Goal: Task Accomplishment & Management: Manage account settings

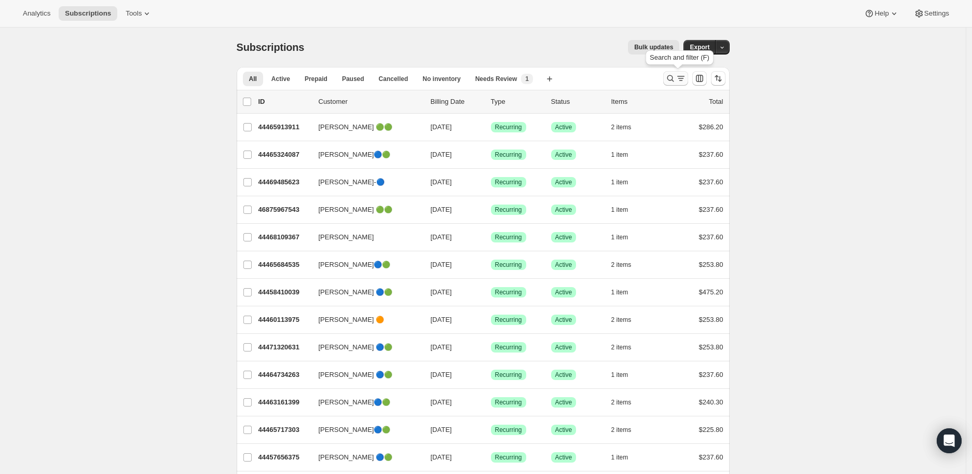
click at [675, 77] on icon "Search and filter results" at bounding box center [670, 78] width 10 height 10
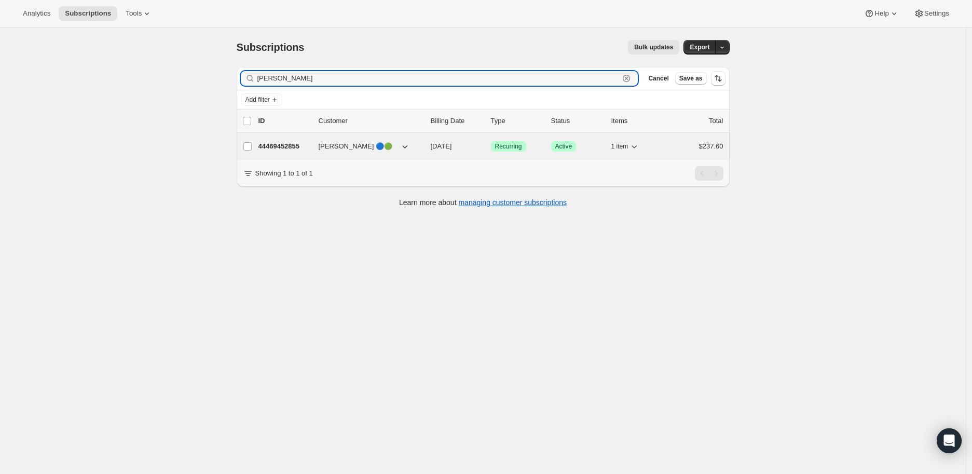
type input "[PERSON_NAME]"
click at [284, 145] on p "44469452855" at bounding box center [284, 146] width 52 height 10
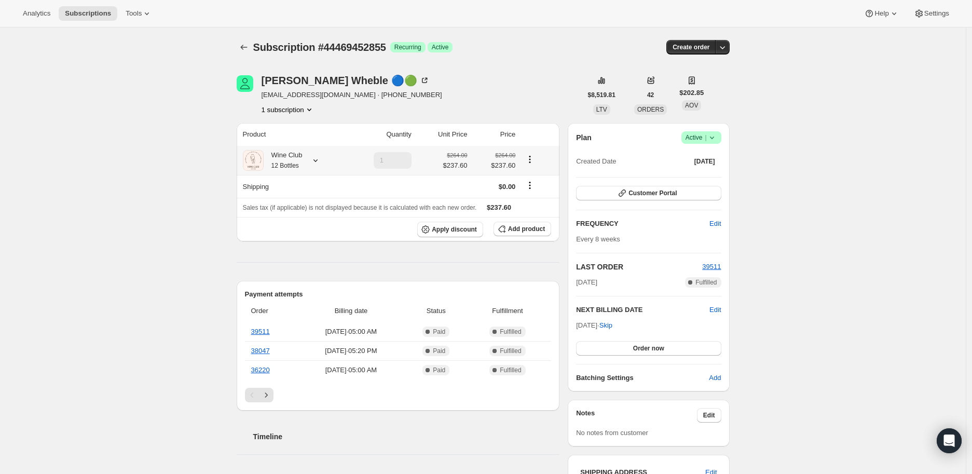
click at [317, 156] on icon at bounding box center [315, 160] width 10 height 10
click at [168, 163] on div "Subscription #44469452855. This page is ready Subscription #44469452855 Success…" at bounding box center [482, 459] width 965 height 864
click at [319, 161] on icon at bounding box center [315, 160] width 10 height 10
click at [290, 222] on span "Edit box" at bounding box center [301, 224] width 24 height 8
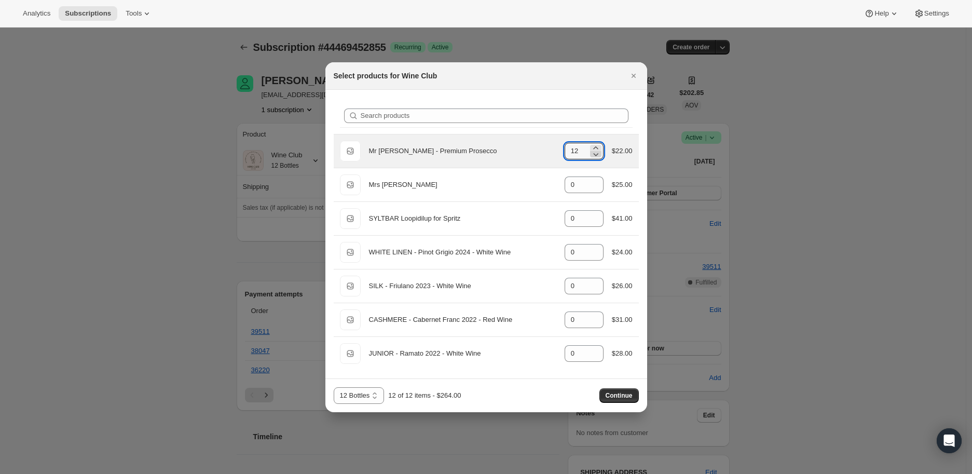
click at [596, 151] on icon ":rek:" at bounding box center [595, 154] width 10 height 10
type input "10"
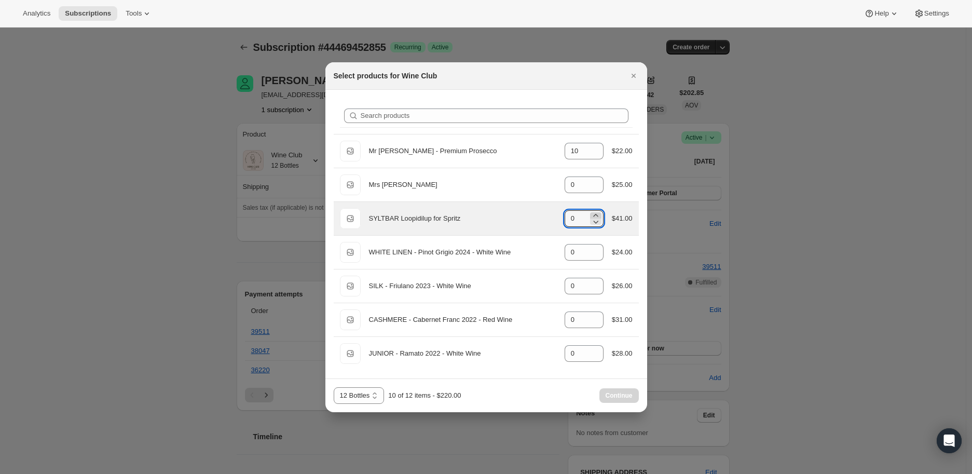
click at [594, 215] on icon ":rek:" at bounding box center [595, 215] width 10 height 10
type input "2"
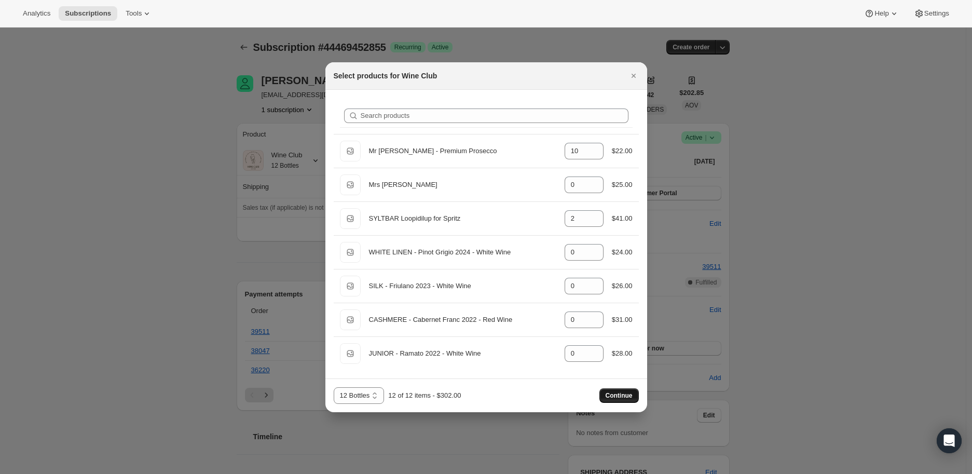
click at [616, 395] on span "Continue" at bounding box center [618, 395] width 27 height 8
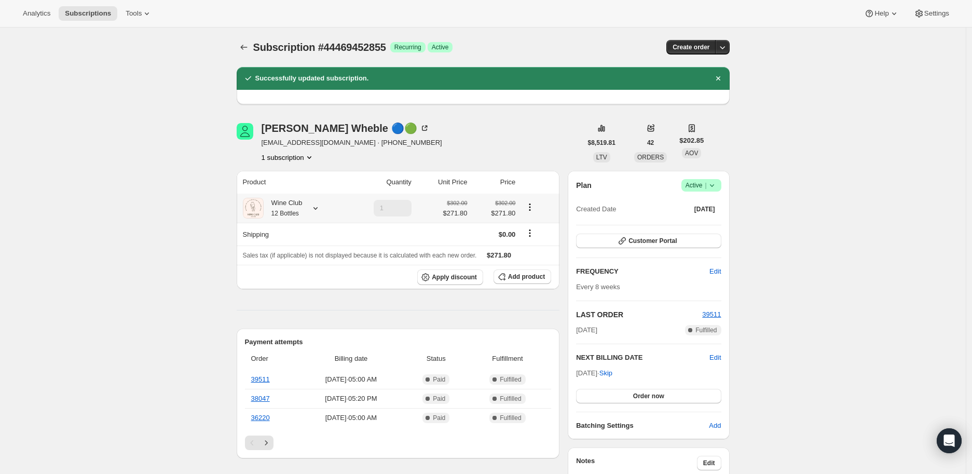
click at [315, 206] on icon at bounding box center [315, 208] width 10 height 10
click at [160, 224] on div "Subscription #44469452855. This page is ready Subscription #44469452855 Success…" at bounding box center [482, 464] width 965 height 874
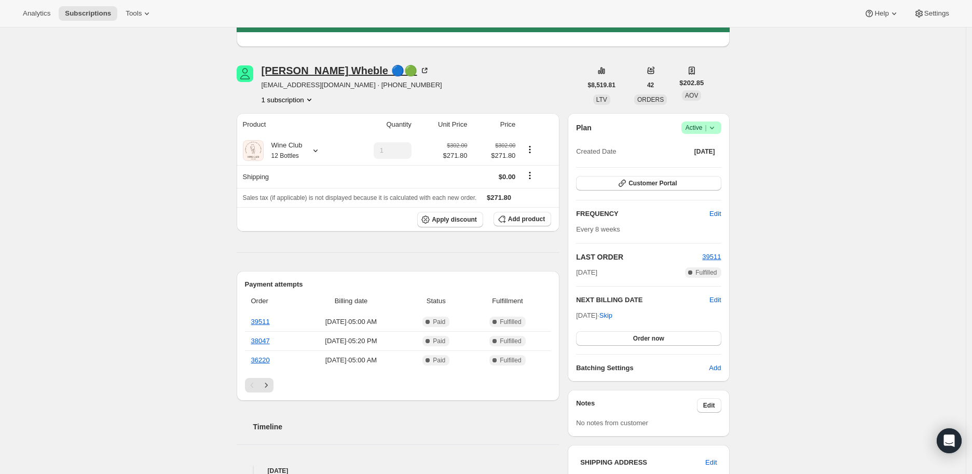
click at [419, 68] on icon at bounding box center [424, 70] width 10 height 10
click at [653, 179] on span "Customer Portal" at bounding box center [652, 183] width 48 height 8
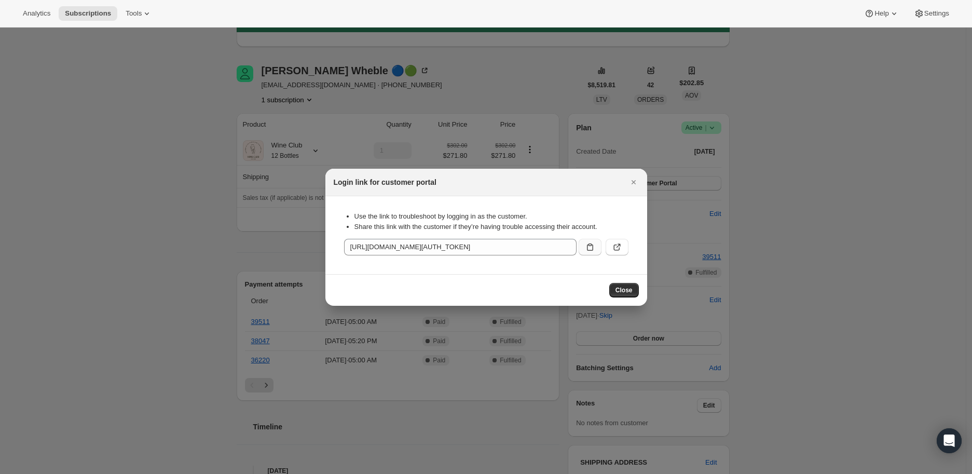
click at [588, 247] on icon ":rhl:" at bounding box center [590, 247] width 10 height 10
click at [631, 181] on icon "Close" at bounding box center [633, 182] width 10 height 10
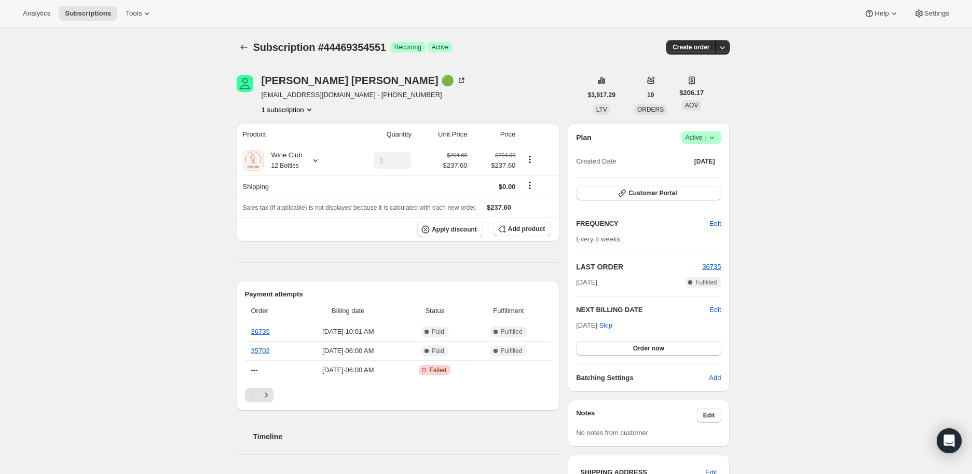
click at [714, 140] on icon at bounding box center [712, 137] width 10 height 10
click at [700, 177] on span "Cancel subscription" at bounding box center [704, 175] width 59 height 8
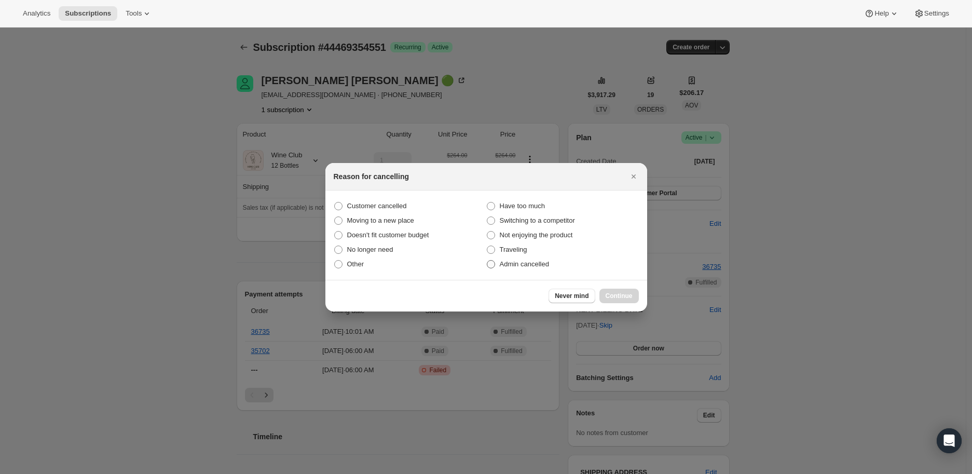
click at [491, 262] on span ":rbl:" at bounding box center [491, 264] width 8 height 8
click at [487, 260] on input "Admin cancelled" at bounding box center [487, 260] width 1 height 1
radio input "true"
click at [611, 293] on span "Continue" at bounding box center [618, 296] width 27 height 8
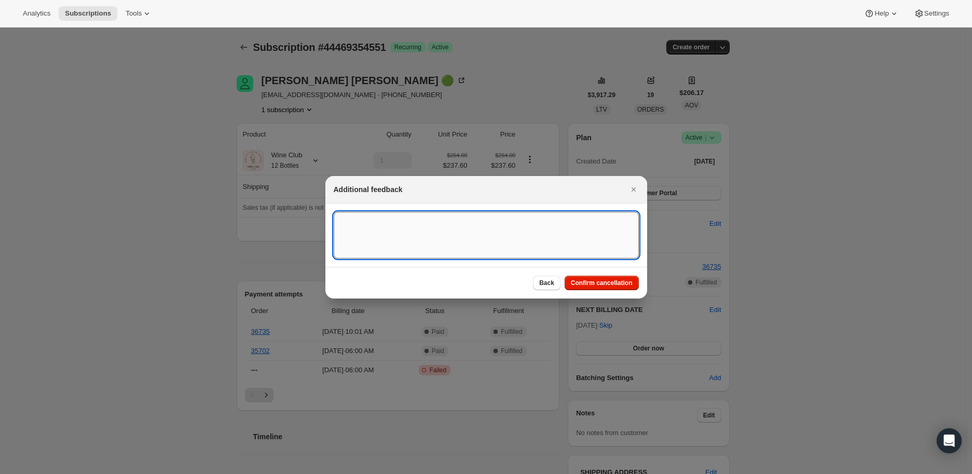
click at [346, 235] on textarea ":rbl:" at bounding box center [486, 235] width 305 height 47
click at [369, 221] on textarea ":rbl:" at bounding box center [486, 235] width 305 height 47
paste textarea "I think for now I may just cancel my subscription I am sure I will be back I ju…"
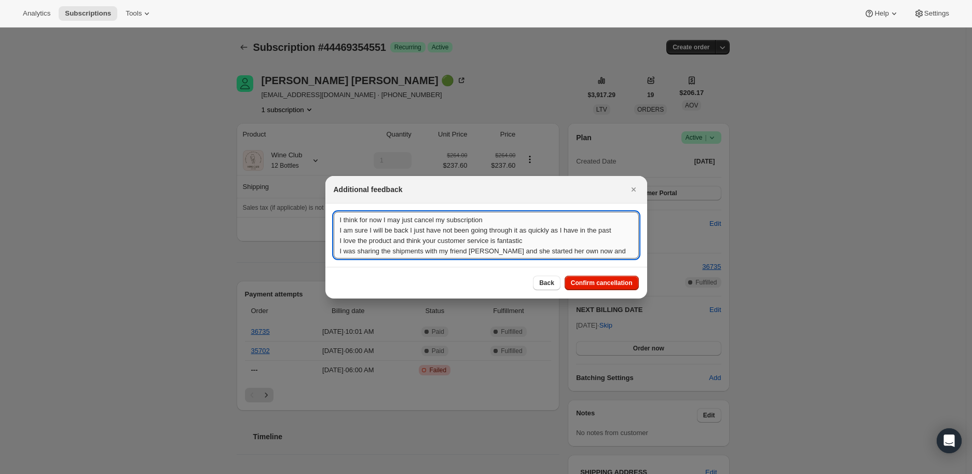
scroll to position [1, 0]
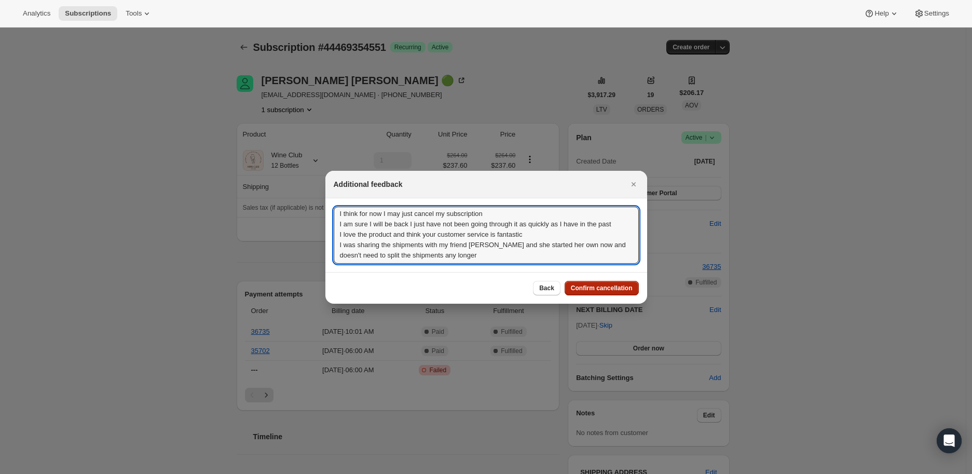
type textarea "I think for now I may just cancel my subscription I am sure I will be back I ju…"
click at [598, 290] on span "Confirm cancellation" at bounding box center [602, 288] width 62 height 8
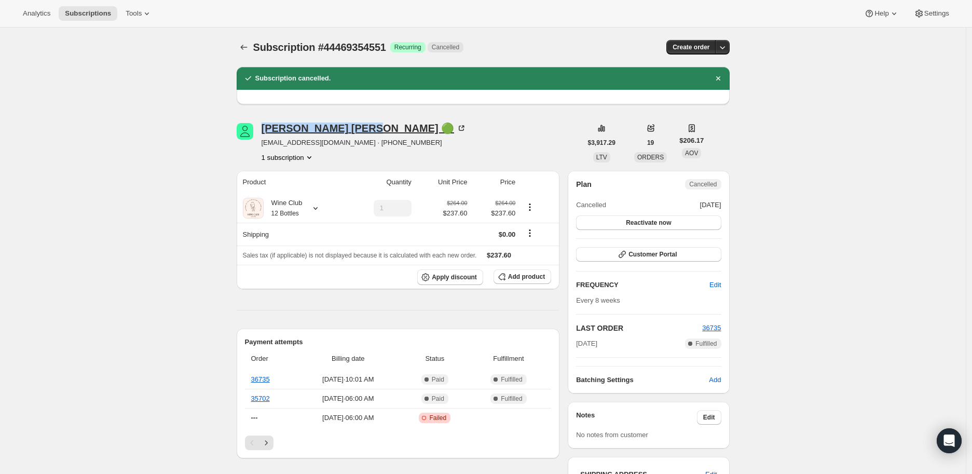
drag, startPoint x: 261, startPoint y: 128, endPoint x: 323, endPoint y: 126, distance: 61.8
click at [323, 126] on div "Gina Ramos 🟢 ginamramos6@gmail.com · +16108493689 1 subscription" at bounding box center [409, 142] width 345 height 39
copy div "Gina Ramos"
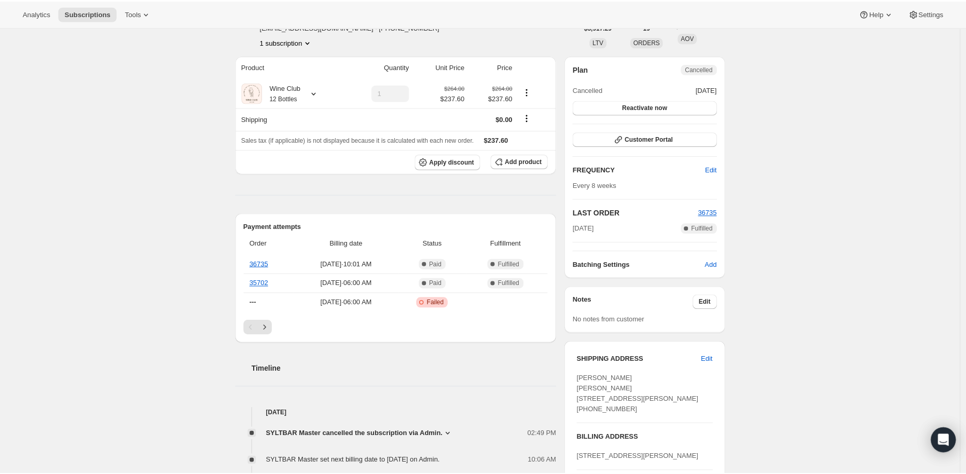
scroll to position [230, 0]
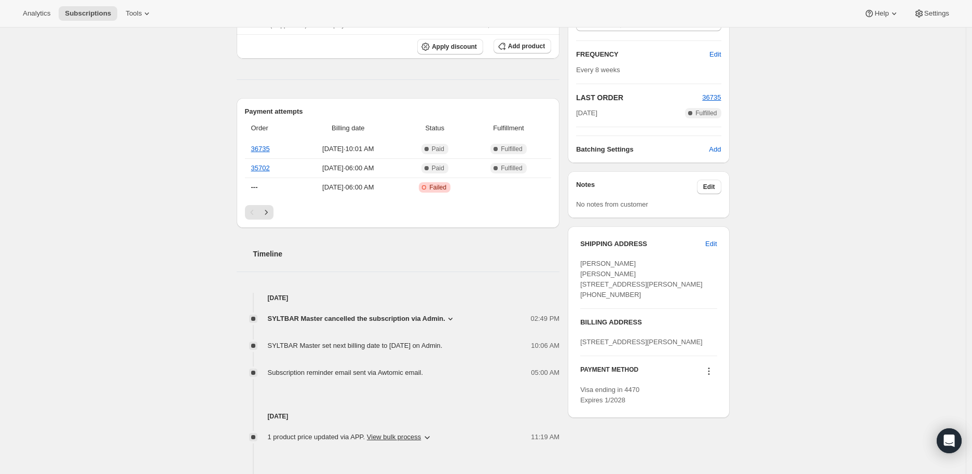
click at [450, 318] on icon at bounding box center [450, 318] width 10 height 10
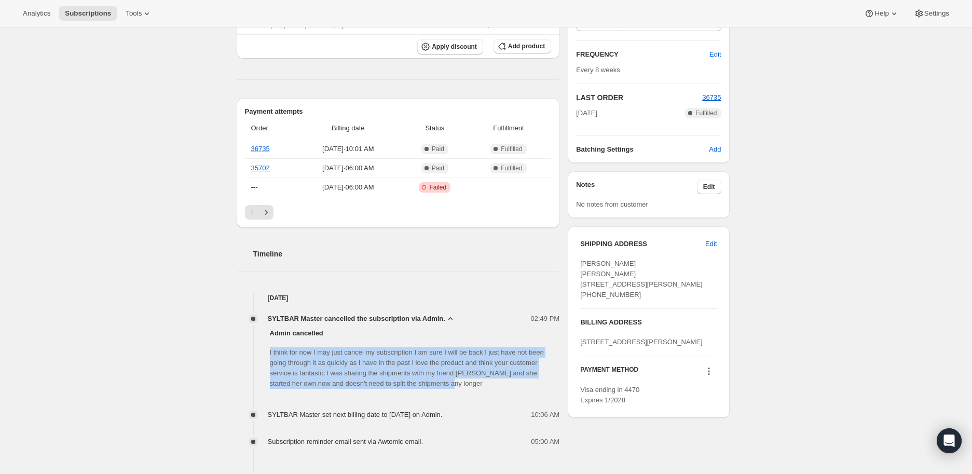
drag, startPoint x: 271, startPoint y: 350, endPoint x: 446, endPoint y: 390, distance: 179.3
click at [446, 390] on div "Admin cancelled I think for now I may just cancel my subscription I am sure I w…" at bounding box center [398, 358] width 323 height 69
copy span "I think for now I may just cancel my subscription I am sure I will be back I ju…"
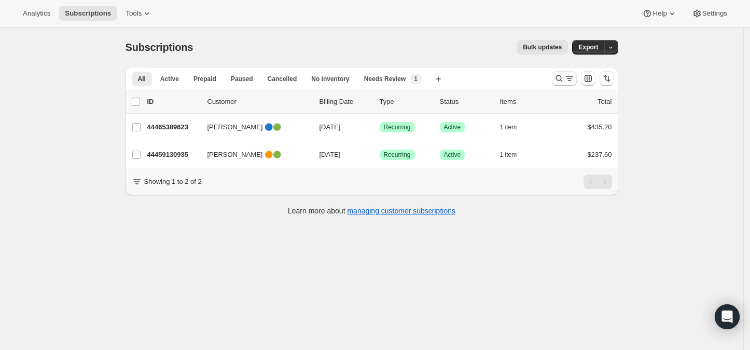
click at [560, 79] on icon "Search and filter results" at bounding box center [559, 78] width 10 height 10
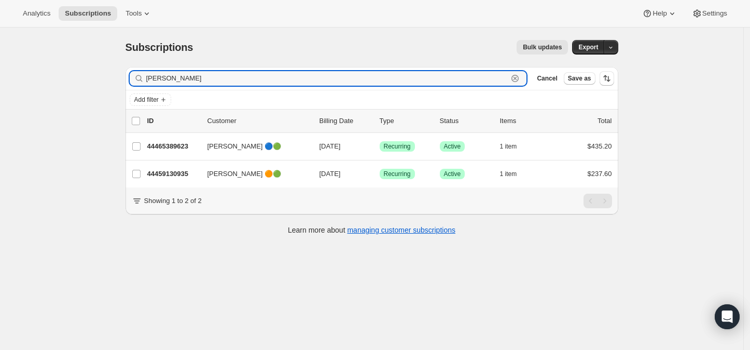
drag, startPoint x: 177, startPoint y: 75, endPoint x: 144, endPoint y: 80, distance: 34.0
click at [144, 80] on div "marsha Clear" at bounding box center [328, 78] width 397 height 15
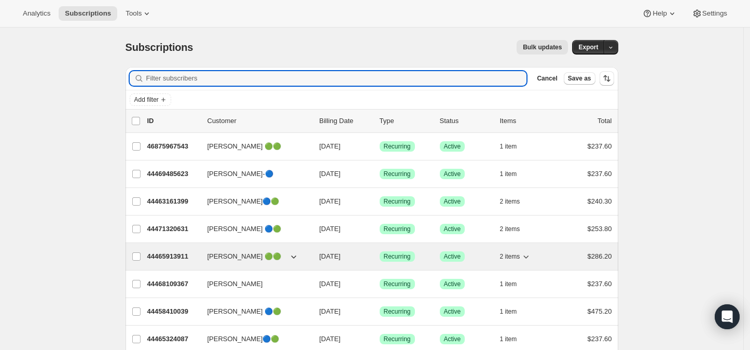
click at [528, 257] on icon "button" at bounding box center [526, 256] width 5 height 3
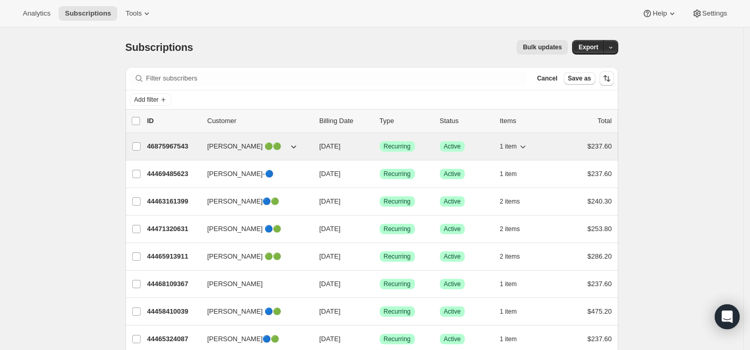
click at [525, 143] on icon "button" at bounding box center [523, 146] width 10 height 10
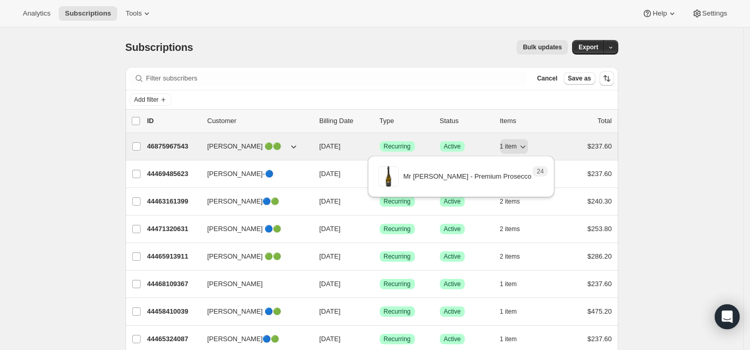
click at [171, 143] on p "46875967543" at bounding box center [173, 146] width 52 height 10
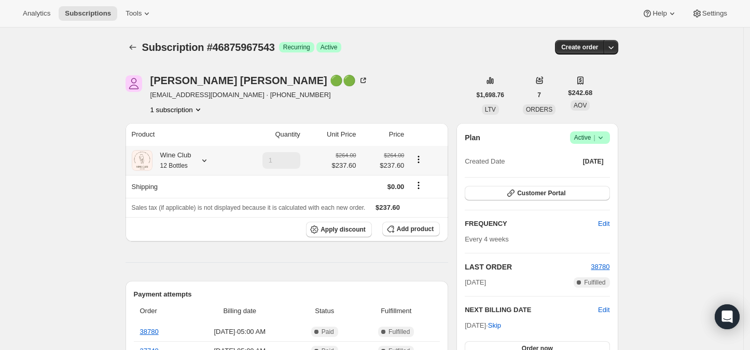
click at [204, 164] on icon at bounding box center [204, 160] width 10 height 10
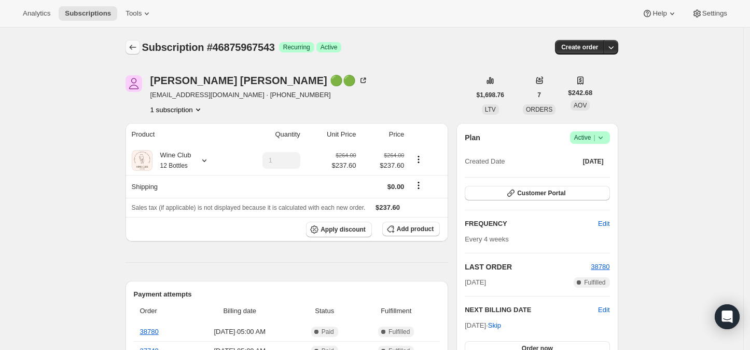
click at [135, 46] on icon "Subscriptions" at bounding box center [133, 47] width 10 height 10
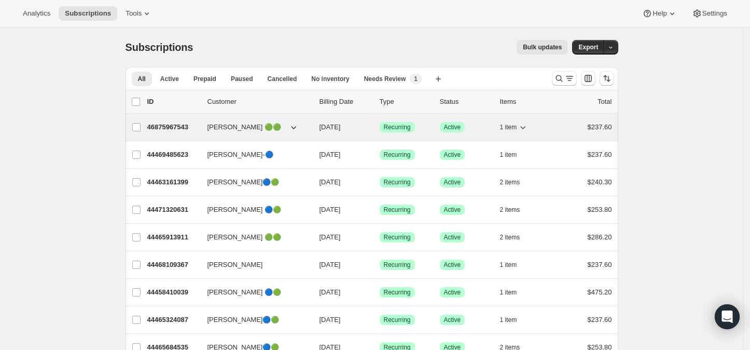
click at [528, 129] on icon "button" at bounding box center [523, 127] width 10 height 10
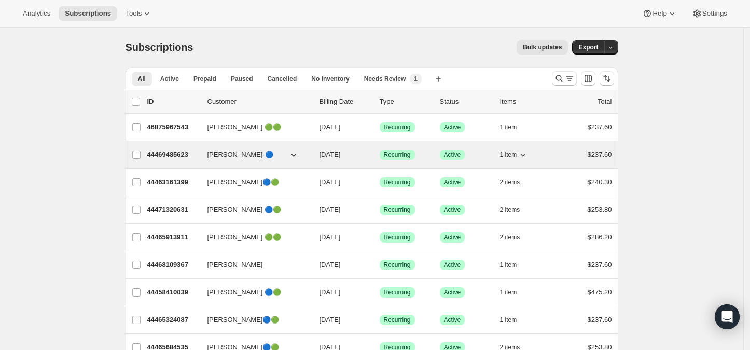
click at [526, 154] on icon "button" at bounding box center [523, 155] width 5 height 3
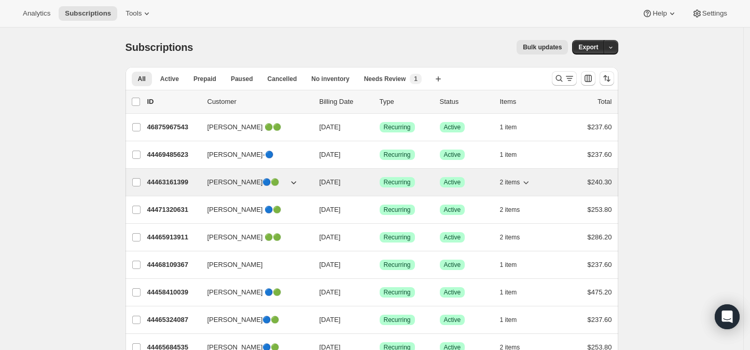
click at [529, 181] on icon "button" at bounding box center [526, 182] width 10 height 10
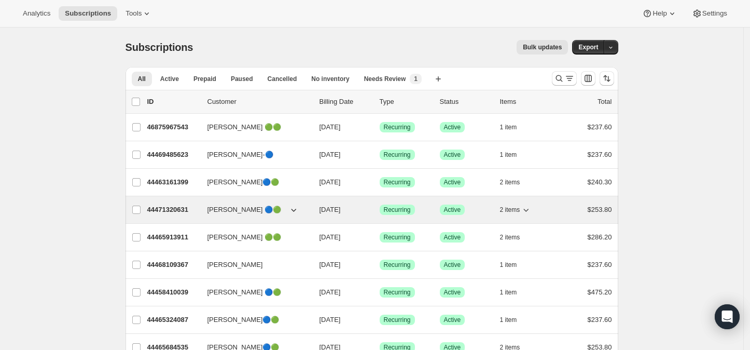
click at [531, 210] on icon "button" at bounding box center [526, 209] width 10 height 10
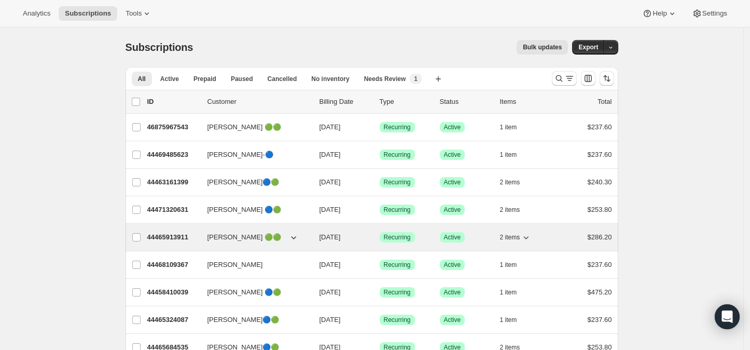
click at [531, 236] on icon "button" at bounding box center [526, 237] width 10 height 10
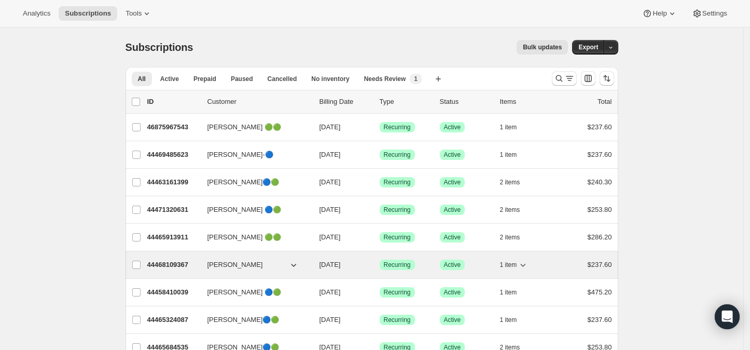
click at [528, 261] on icon "button" at bounding box center [523, 264] width 10 height 10
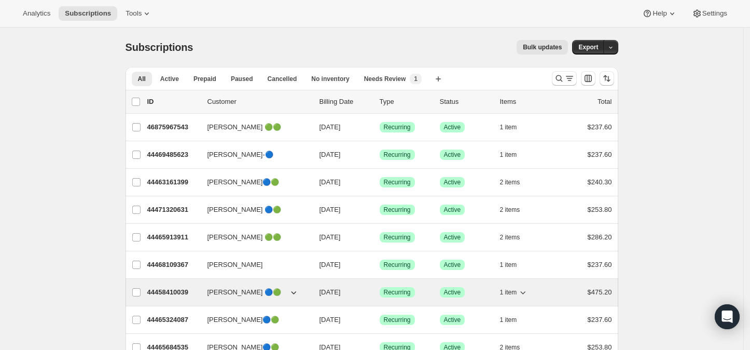
scroll to position [58, 0]
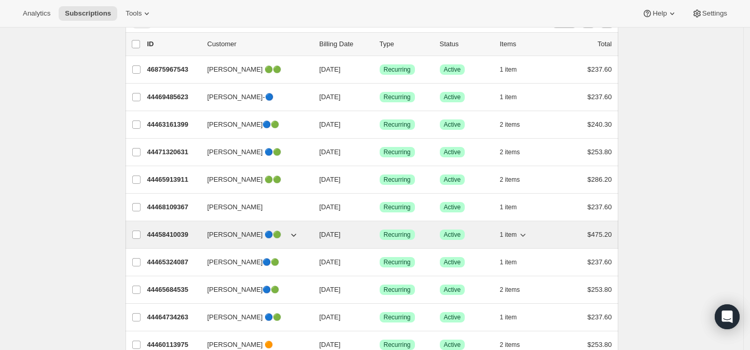
click at [526, 234] on icon "button" at bounding box center [523, 234] width 5 height 3
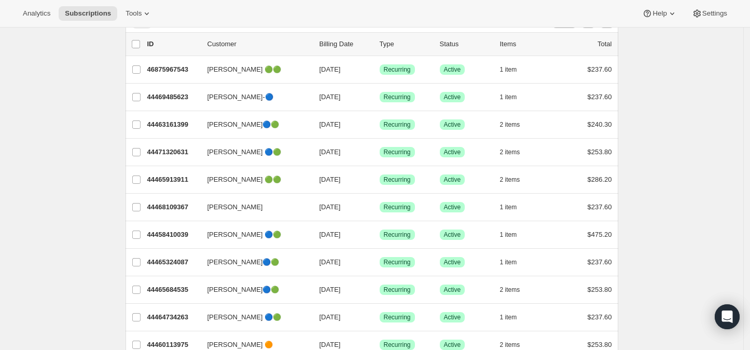
scroll to position [115, 0]
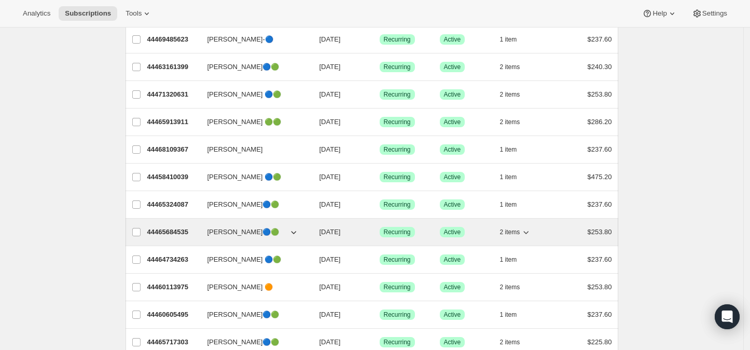
click at [530, 229] on icon "button" at bounding box center [526, 232] width 10 height 10
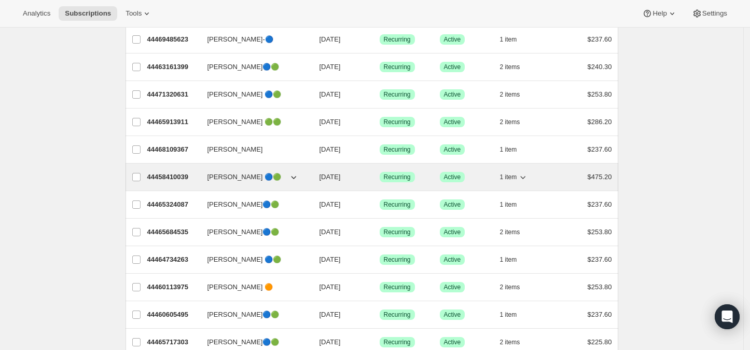
click at [526, 174] on icon "button" at bounding box center [523, 177] width 10 height 10
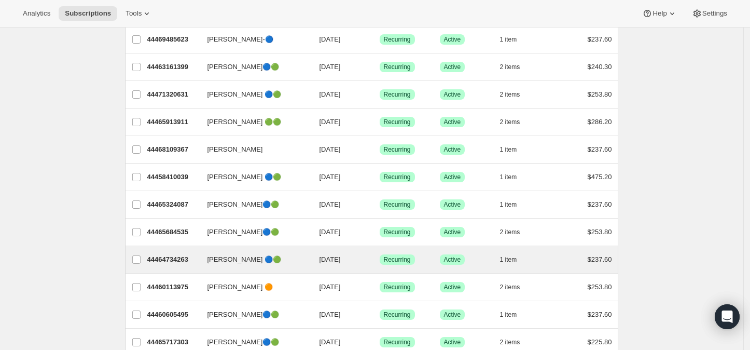
scroll to position [173, 0]
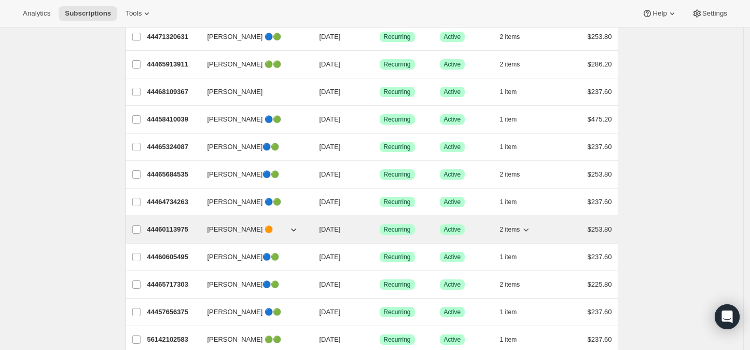
click at [529, 230] on icon "button" at bounding box center [526, 229] width 5 height 3
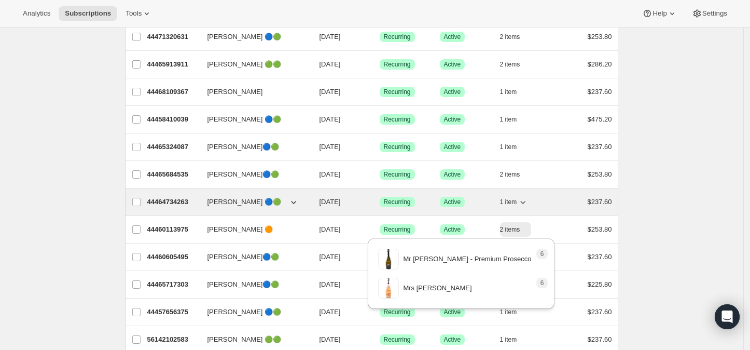
click at [527, 199] on icon "button" at bounding box center [523, 202] width 10 height 10
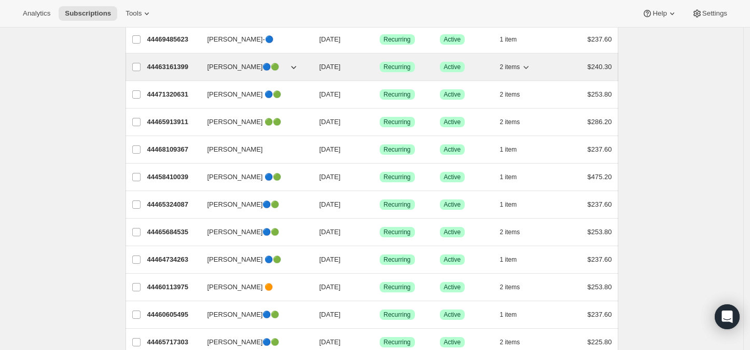
scroll to position [58, 0]
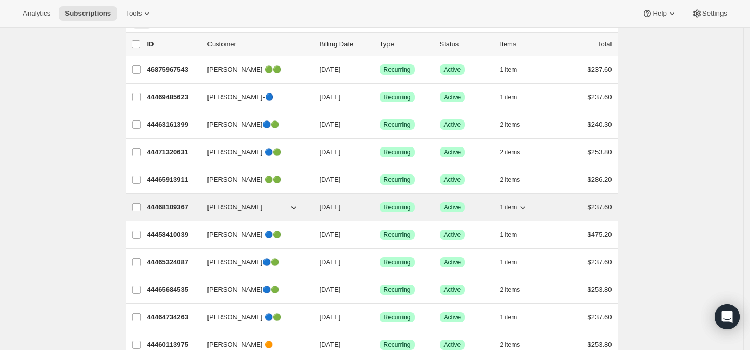
click at [163, 203] on p "44468109367" at bounding box center [173, 207] width 52 height 10
